Goal: Task Accomplishment & Management: Complete application form

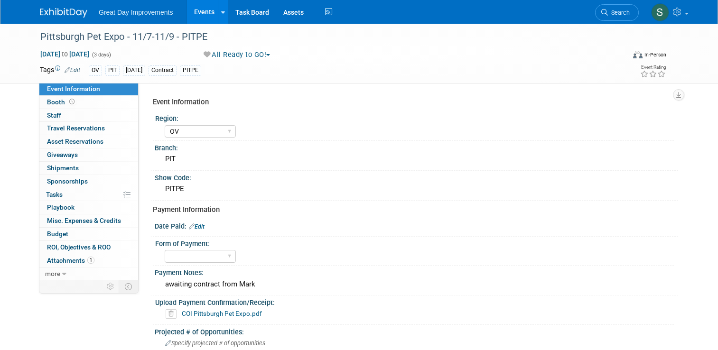
select select "OV"
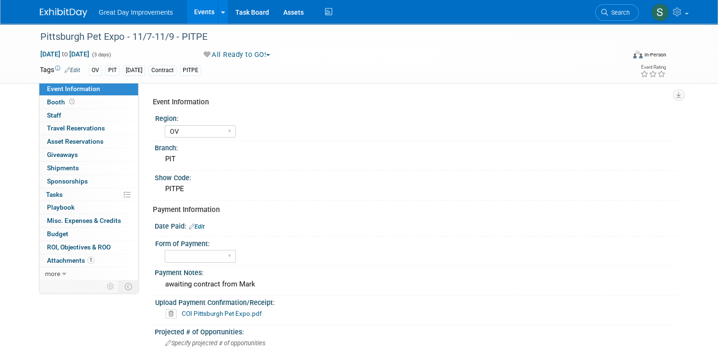
click at [50, 17] on img at bounding box center [63, 12] width 47 height 9
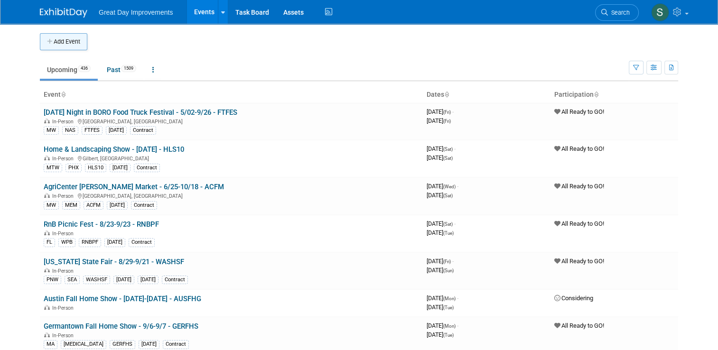
click at [65, 44] on button "Add Event" at bounding box center [63, 41] width 47 height 17
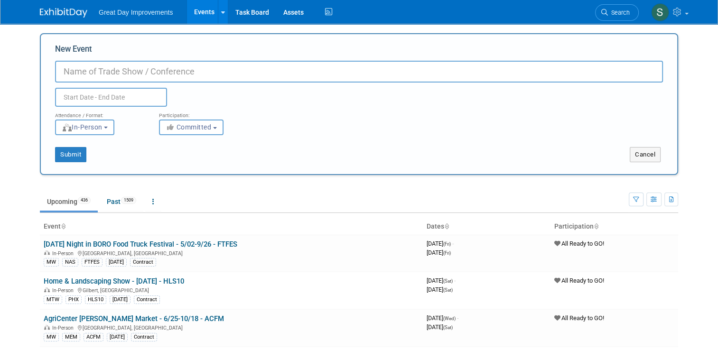
paste input "Tulsa State Fair"
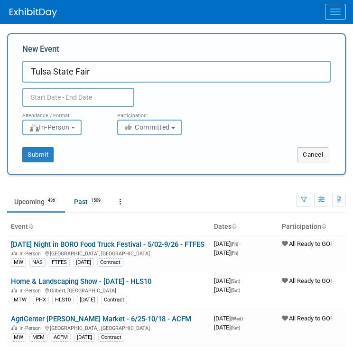
click at [140, 81] on input "Tulsa State Fair" at bounding box center [176, 72] width 308 height 22
type input "Tulsa State Fair - 9/25/25 - TULSF"
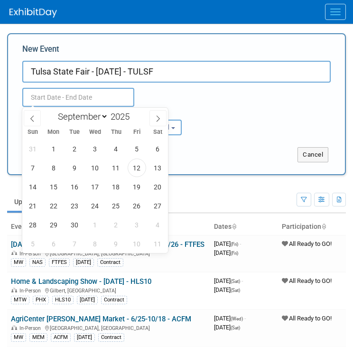
click at [91, 98] on input "text" at bounding box center [78, 97] width 112 height 19
click at [117, 205] on span "25" at bounding box center [116, 205] width 19 height 19
type input "Sep 25, 2025 to Sep 25, 2025"
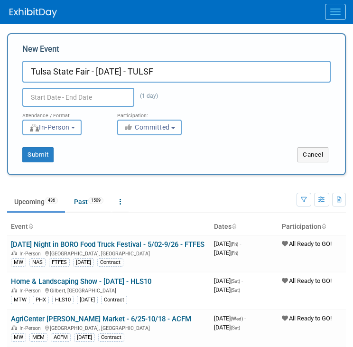
type input "Sep 25, 2025 to Sep 25, 2025"
click at [249, 151] on div "Submit Cancel" at bounding box center [176, 154] width 337 height 15
click at [162, 133] on button "Committed" at bounding box center [149, 128] width 65 height 16
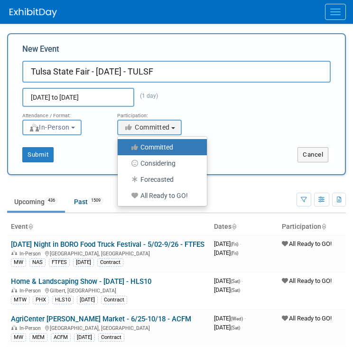
click at [146, 197] on label "All Ready to GO!" at bounding box center [159, 195] width 75 height 12
click at [126, 197] on input "All Ready to GO!" at bounding box center [123, 196] width 6 height 6
select select "102"
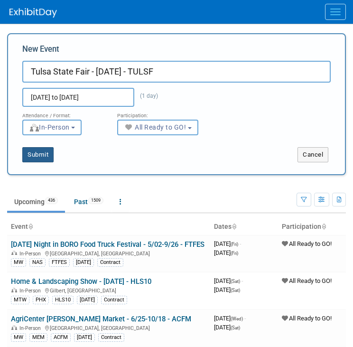
click at [34, 149] on button "Submit" at bounding box center [37, 154] width 31 height 15
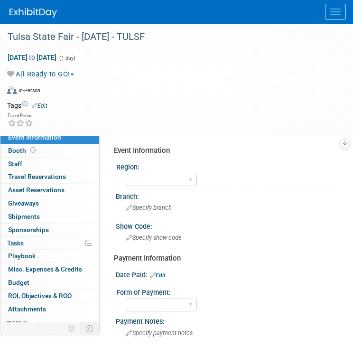
click at [43, 103] on link "Edit" at bounding box center [40, 105] width 16 height 7
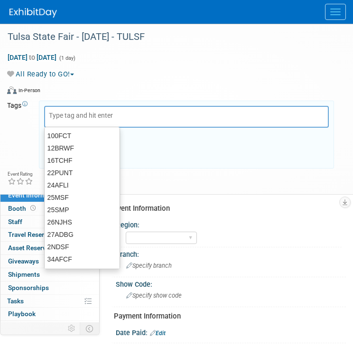
click at [43, 103] on div "X" at bounding box center [186, 135] width 295 height 68
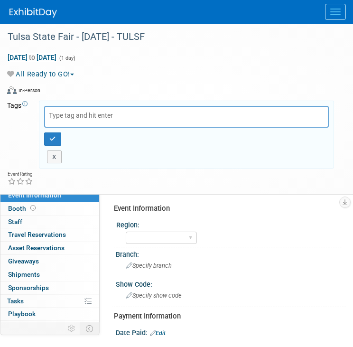
click at [68, 117] on input "text" at bounding box center [87, 115] width 76 height 9
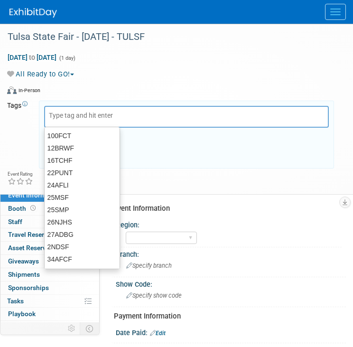
click at [68, 117] on input "text" at bounding box center [87, 115] width 76 height 9
type input "MW"
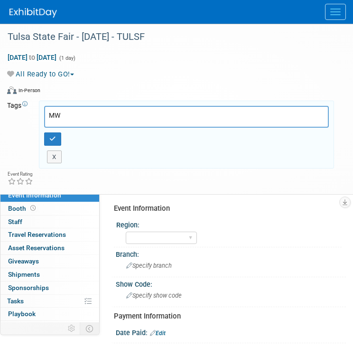
type input "MW"
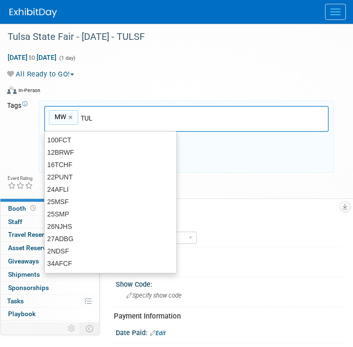
type input "TUL"
type input "MW, TUL"
type input "TULSF"
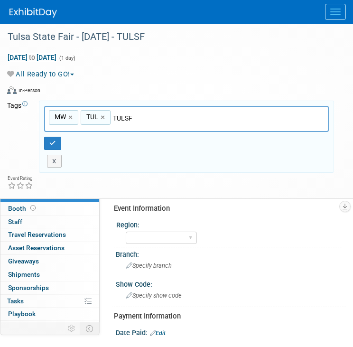
type input "MW, TUL, TULSF"
type input "SEPT25"
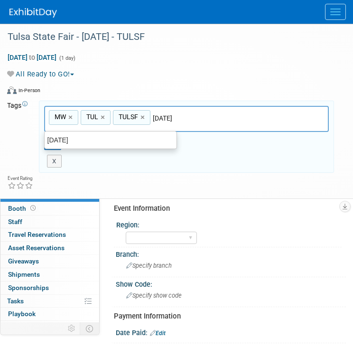
type input "MW, TUL, TULSF, SEPT25"
type input "v"
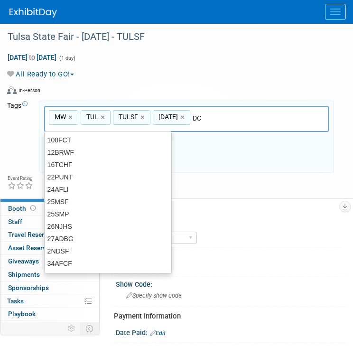
type input "D"
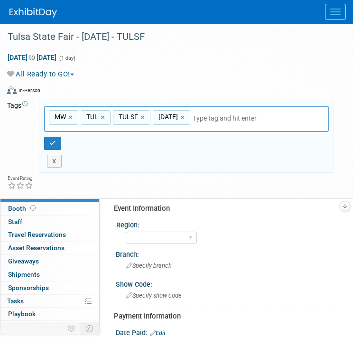
type input "C"
click at [218, 112] on div "MW, TUL, TULSF, SEPT25 C MW × TUL × TULSF × SEPT25 ×" at bounding box center [186, 119] width 285 height 26
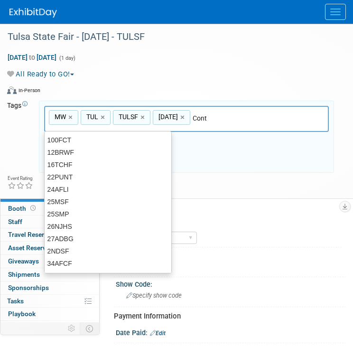
type input "Contr"
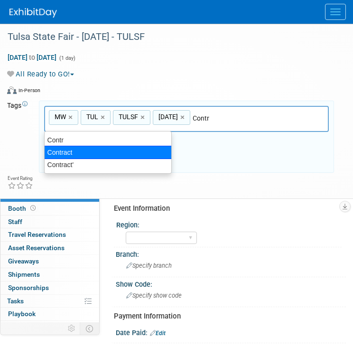
click at [100, 149] on div "Contract" at bounding box center [108, 152] width 128 height 13
type input "MW, TUL, TULSF, SEPT25, Contract"
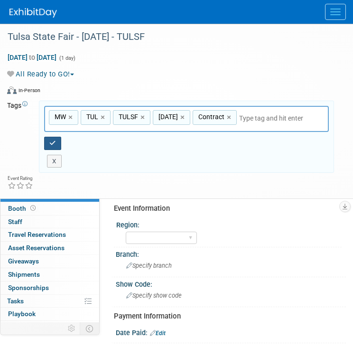
click at [48, 140] on button "button" at bounding box center [52, 143] width 17 height 13
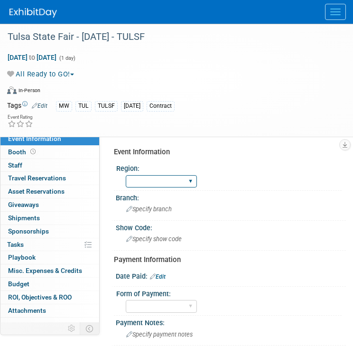
click at [165, 186] on select "GC MA MW MTW NE NEW OV PL PNW SA SE SC UMW FL" at bounding box center [161, 181] width 71 height 13
select select "MW"
click at [126, 175] on select "GC MA MW MTW NE NEW OV PL PNW SA SE SC UMW FL" at bounding box center [161, 181] width 71 height 13
click at [152, 212] on span "Specify branch" at bounding box center [149, 208] width 46 height 7
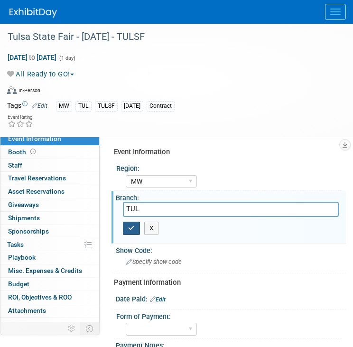
type input "TUL"
click at [127, 225] on button "button" at bounding box center [131, 228] width 17 height 13
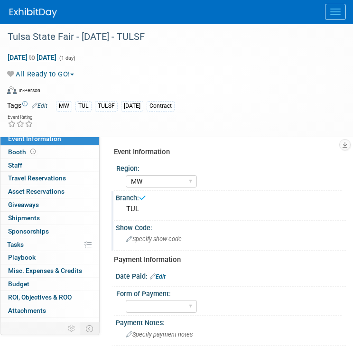
click at [147, 235] on span "Specify show code" at bounding box center [154, 238] width 56 height 7
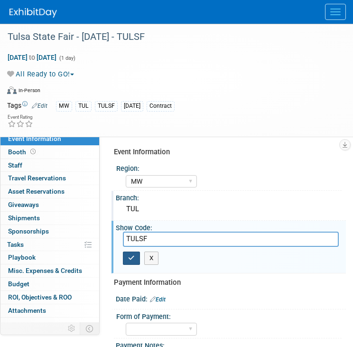
type input "TULSF"
click at [130, 259] on icon "button" at bounding box center [131, 258] width 7 height 6
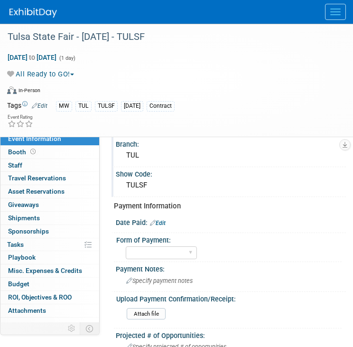
scroll to position [112, 0]
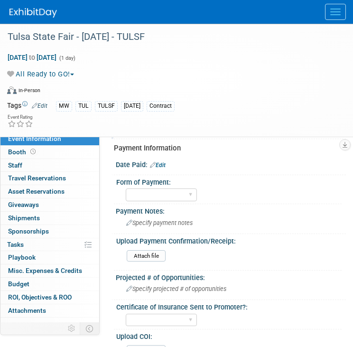
click at [164, 162] on link "Edit" at bounding box center [158, 165] width 16 height 7
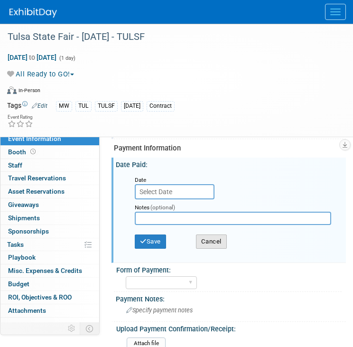
click at [216, 234] on button "Cancel" at bounding box center [211, 241] width 31 height 14
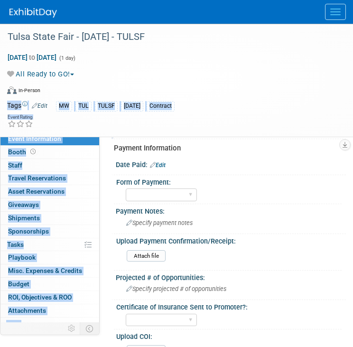
scroll to position [54, 0]
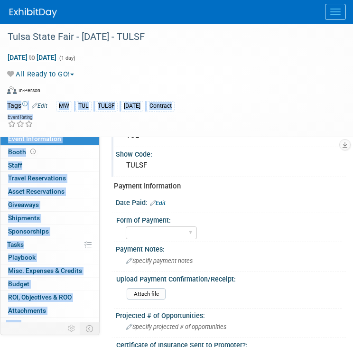
drag, startPoint x: 353, startPoint y: 92, endPoint x: 351, endPoint y: -6, distance: 98.2
click at [351, 0] on html "Great Day Improvements Events Add Event Bulk Upload Events Shareable Event Boar…" at bounding box center [176, 99] width 353 height 347
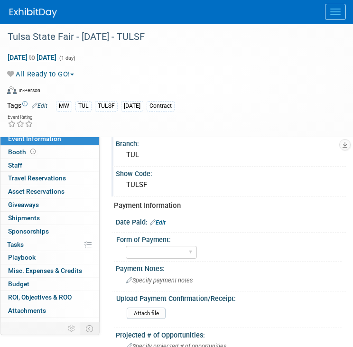
click at [153, 60] on div "Sep 25, 2025 to Sep 25, 2025 (1 day)" at bounding box center [170, 57] width 327 height 9
click at [39, 6] on link at bounding box center [38, 8] width 59 height 8
